Goal: Information Seeking & Learning: Understand process/instructions

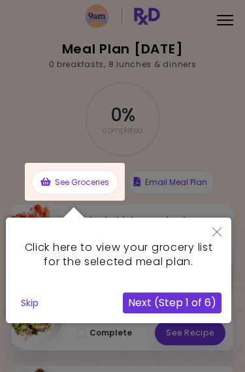
click at [216, 238] on button "Close" at bounding box center [216, 233] width 29 height 31
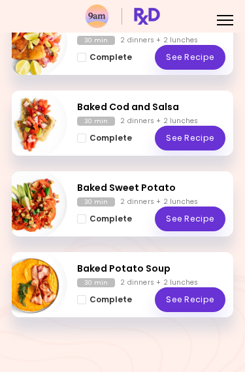
scroll to position [518, 0]
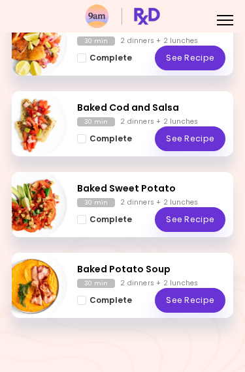
click at [91, 179] on div "Baked Sweet Potato 30 min 2 dinners + 2 lunches Complete See Recipe" at bounding box center [122, 204] width 221 height 65
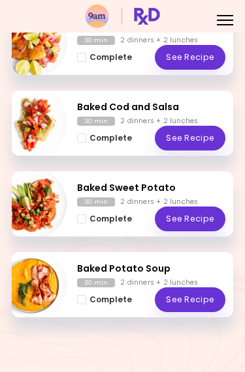
scroll to position [518, 0]
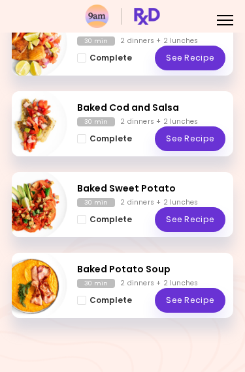
click at [117, 271] on h2 "Baked Potato Soup" at bounding box center [151, 270] width 148 height 14
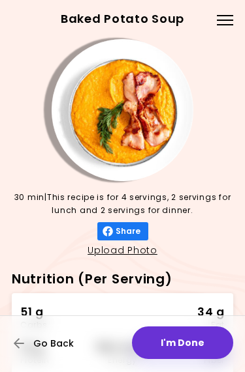
click at [23, 345] on icon "button" at bounding box center [20, 344] width 12 height 12
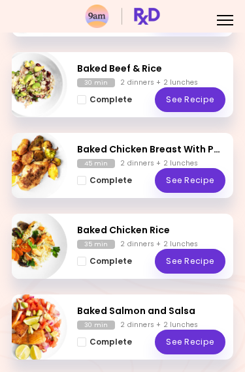
scroll to position [237, 0]
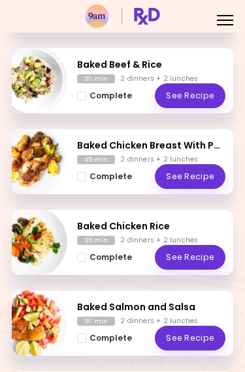
click at [95, 151] on h2 "Baked Chicken Breast With Potatoes" at bounding box center [151, 146] width 148 height 14
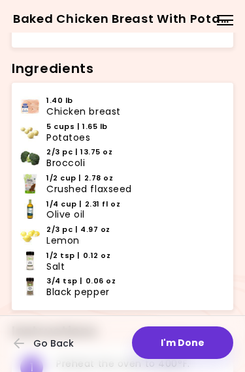
scroll to position [354, 0]
